Goal: Use online tool/utility: Utilize a website feature to perform a specific function

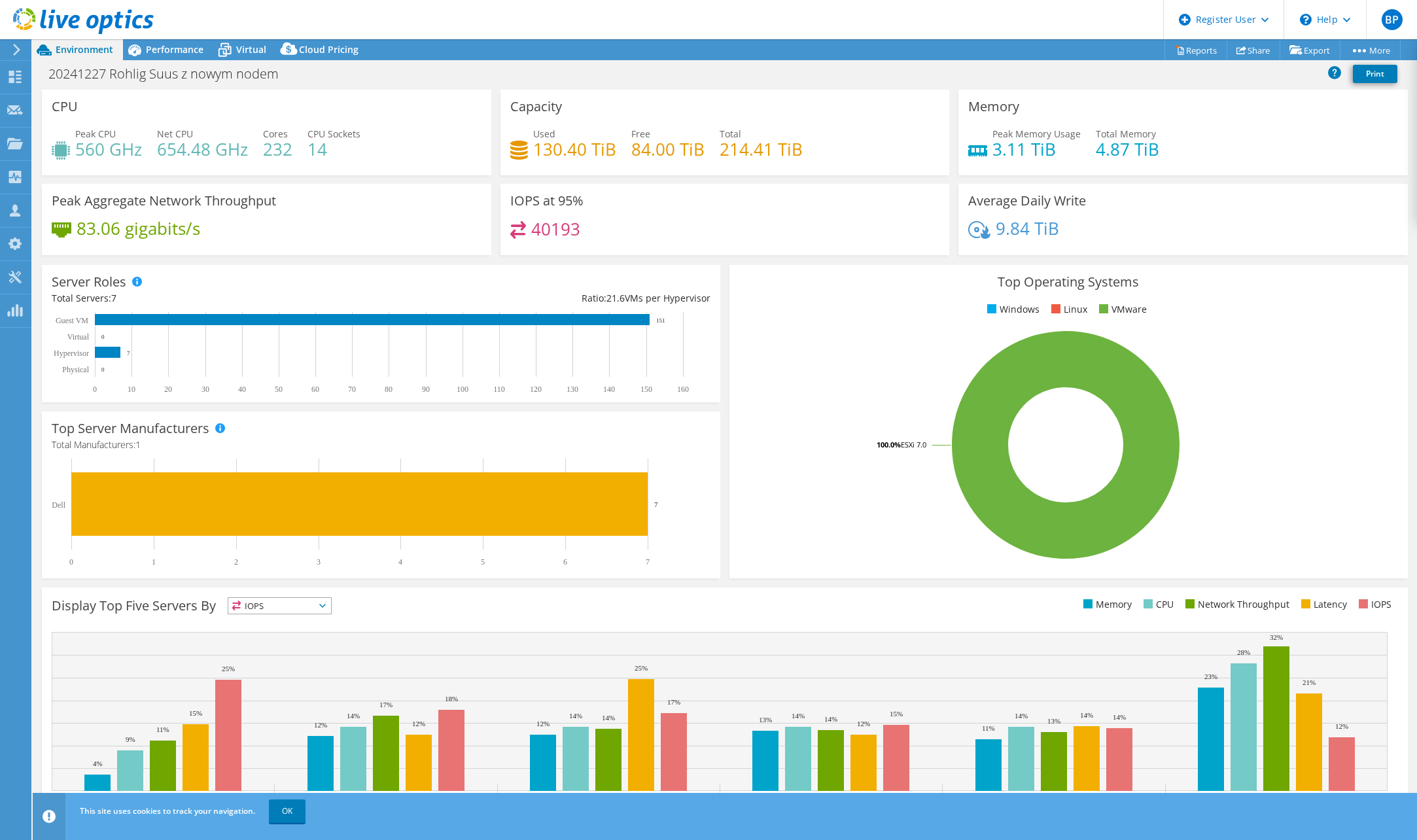
select select "EUFrankfurt"
select select "USD"
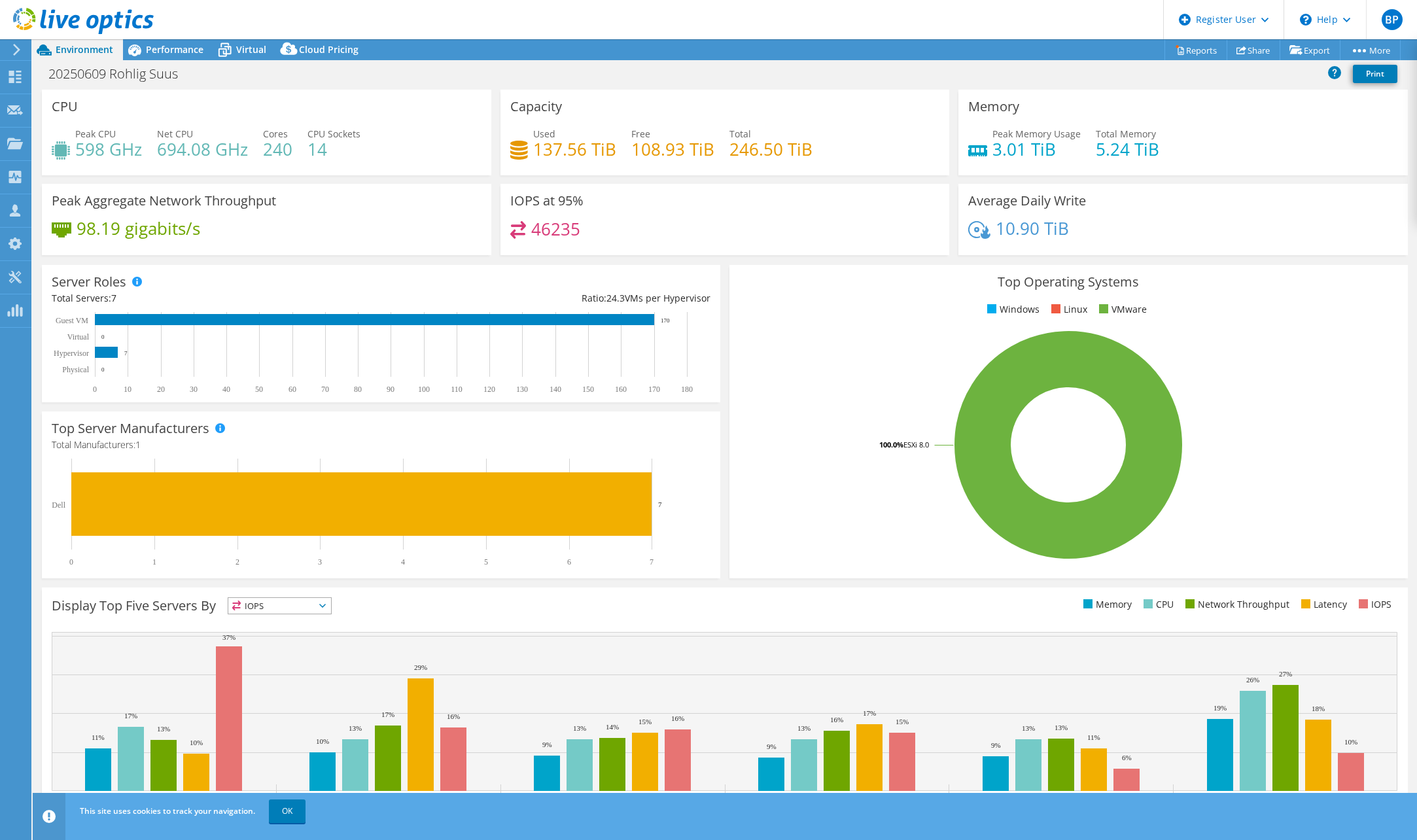
select select "USD"
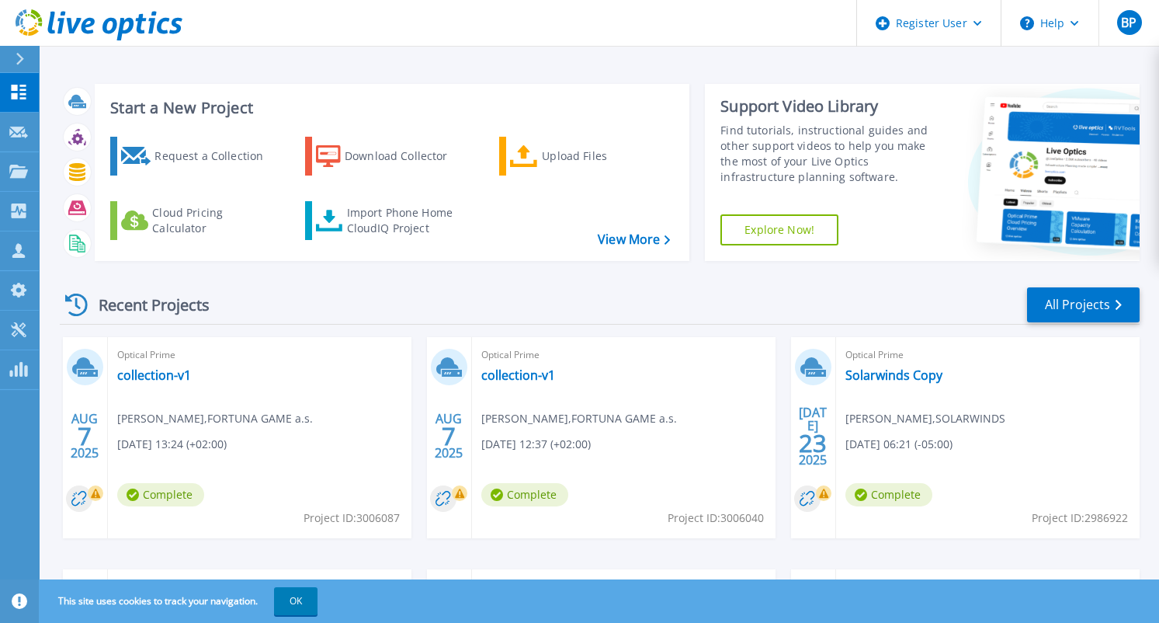
click at [592, 599] on div "This site uses cookies to track your navigation. OK" at bounding box center [579, 600] width 1159 height 43
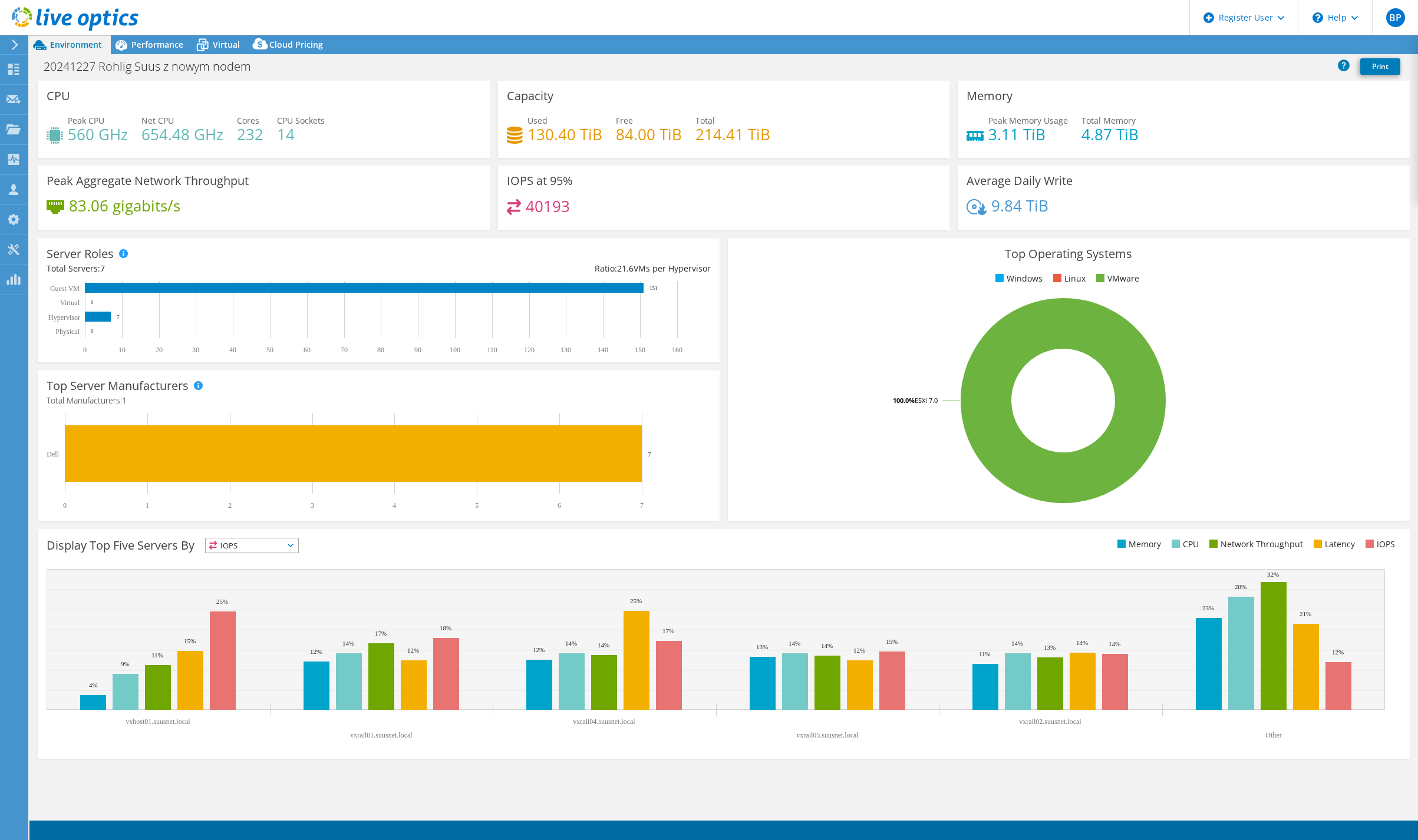
select select "EUFrankfurt"
select select "USD"
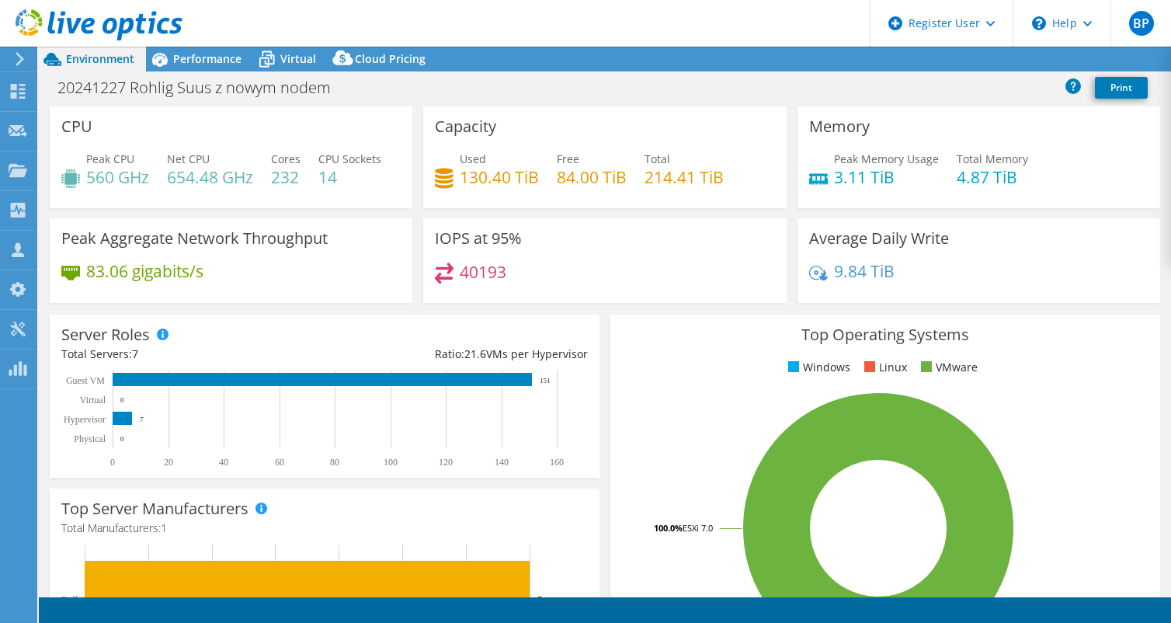
select select "EUFrankfurt"
select select "USD"
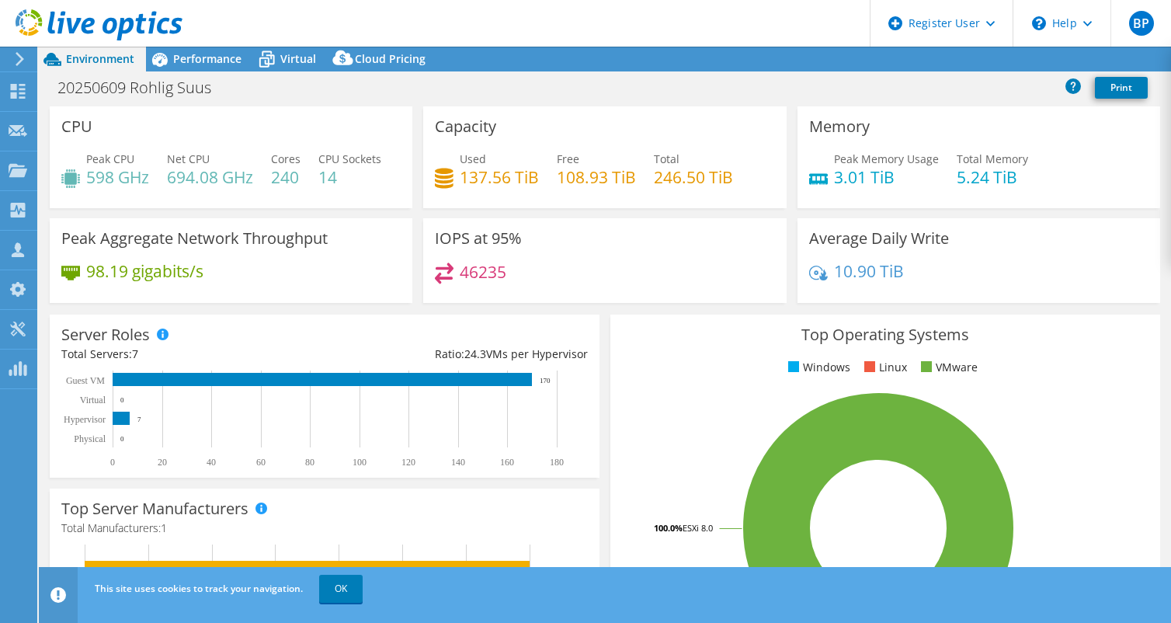
select select "USD"
